Goal: Task Accomplishment & Management: Manage account settings

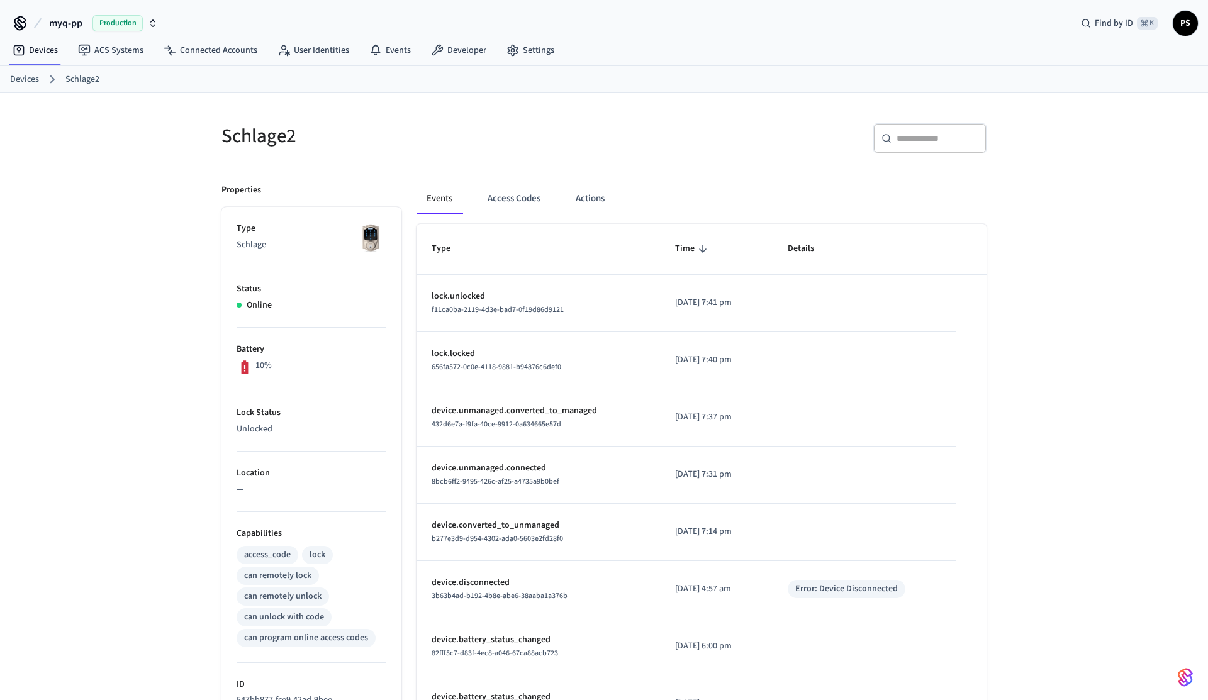
click at [487, 286] on td "lock.unlocked f11ca0ba-2119-4d3e-bad7-0f19d86d9121" at bounding box center [538, 303] width 243 height 57
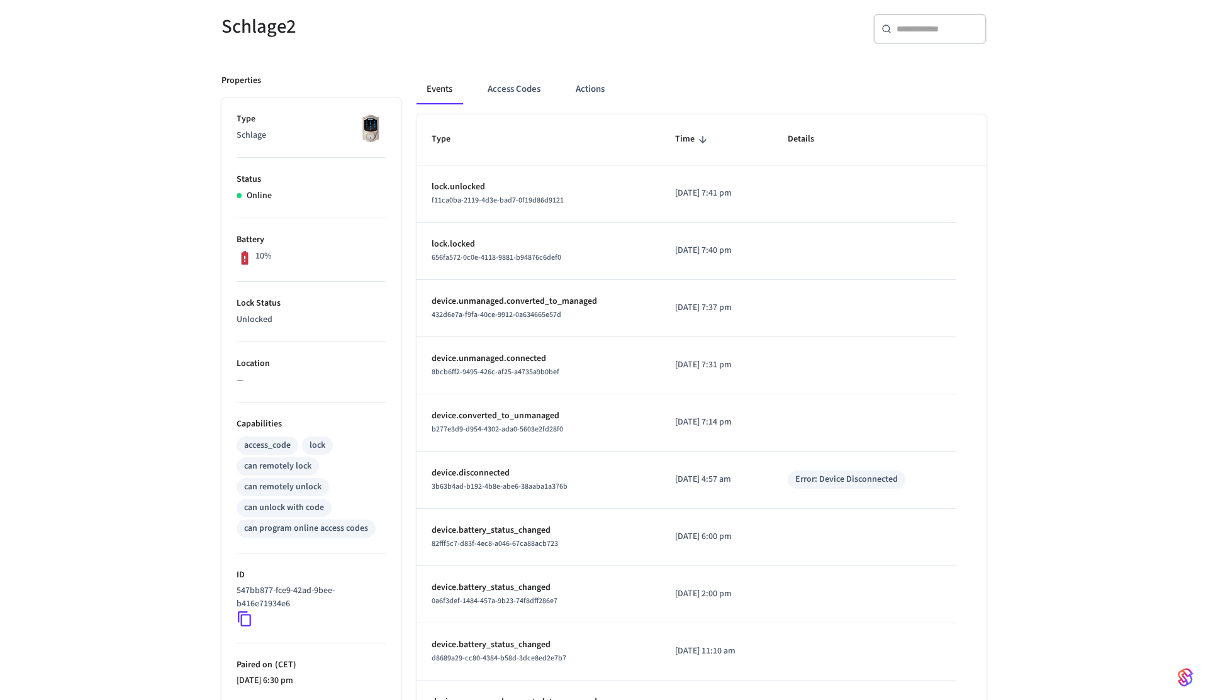
scroll to position [110, 0]
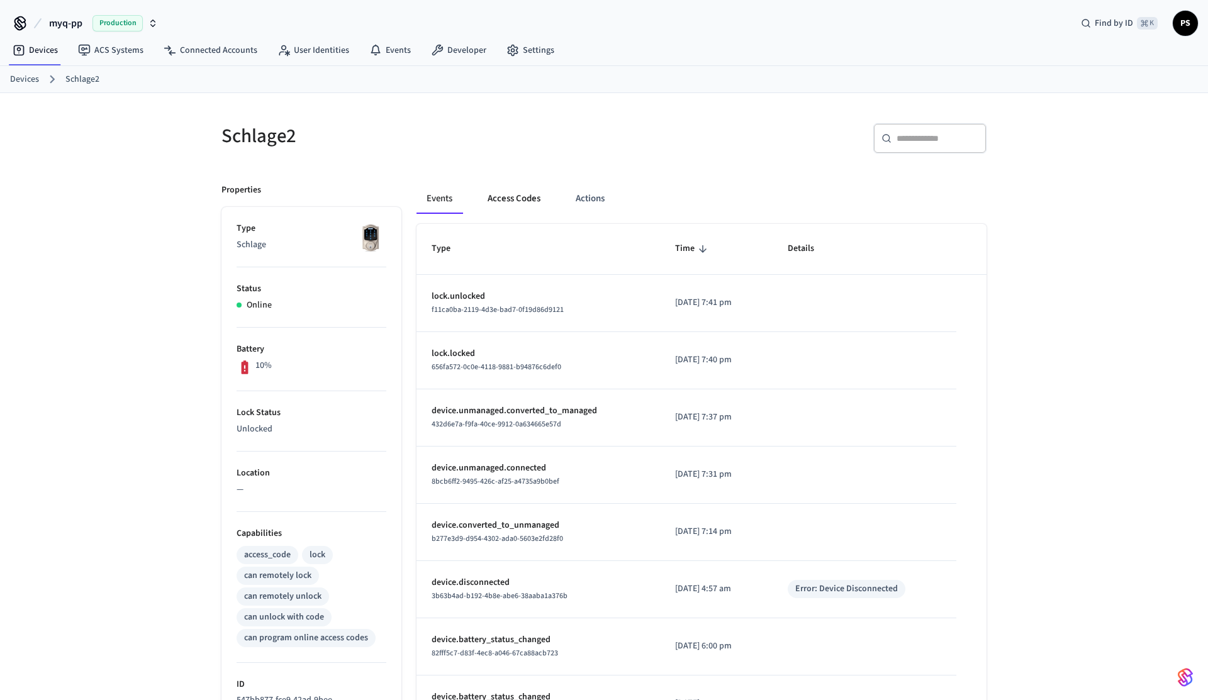
click at [529, 190] on button "Access Codes" at bounding box center [514, 199] width 73 height 30
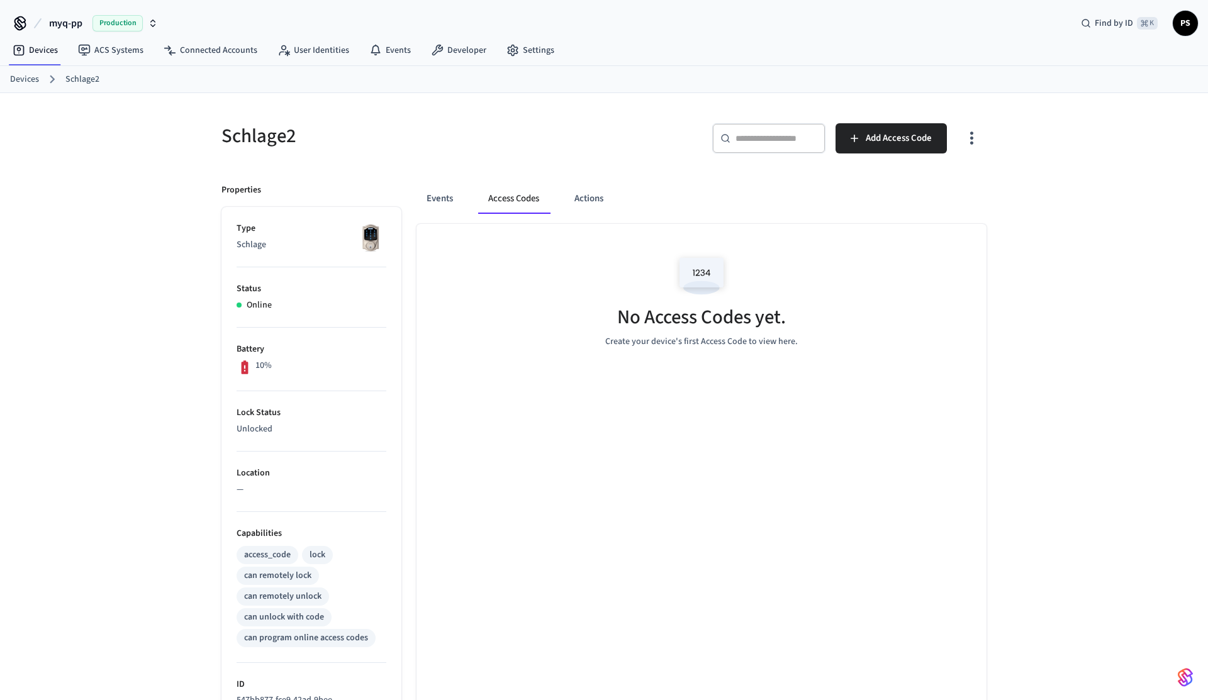
click at [564, 196] on div "Events Access Codes Actions" at bounding box center [702, 199] width 570 height 30
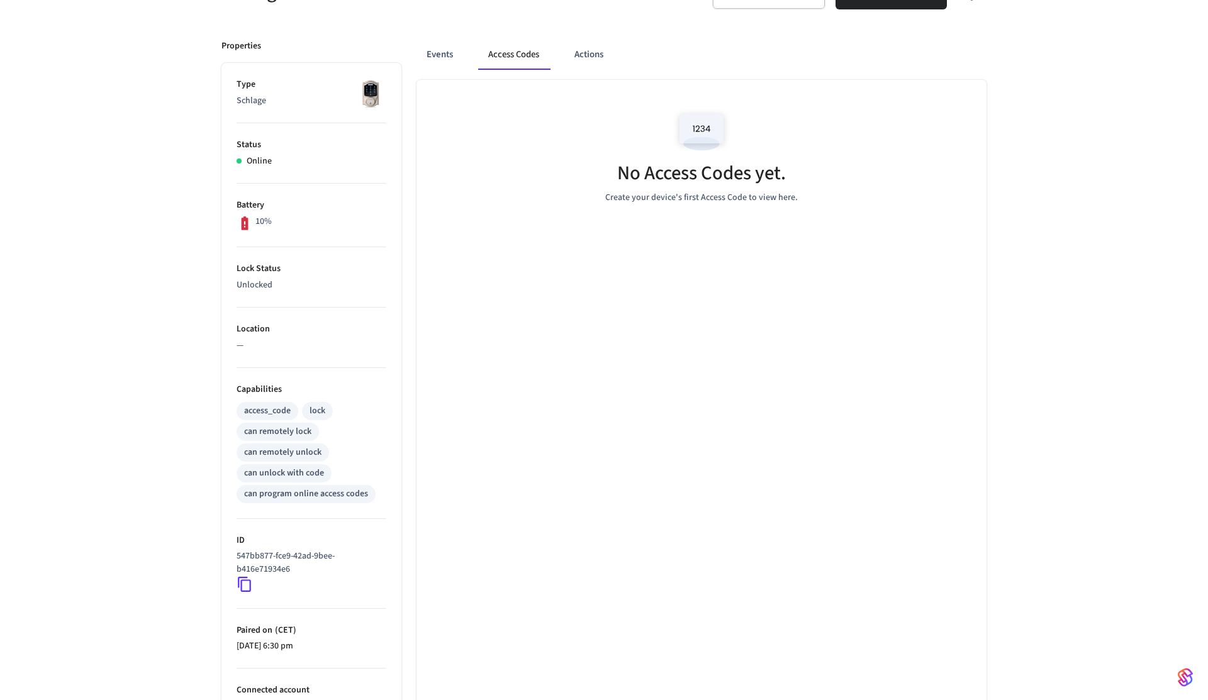
scroll to position [272, 0]
